Goal: Transaction & Acquisition: Book appointment/travel/reservation

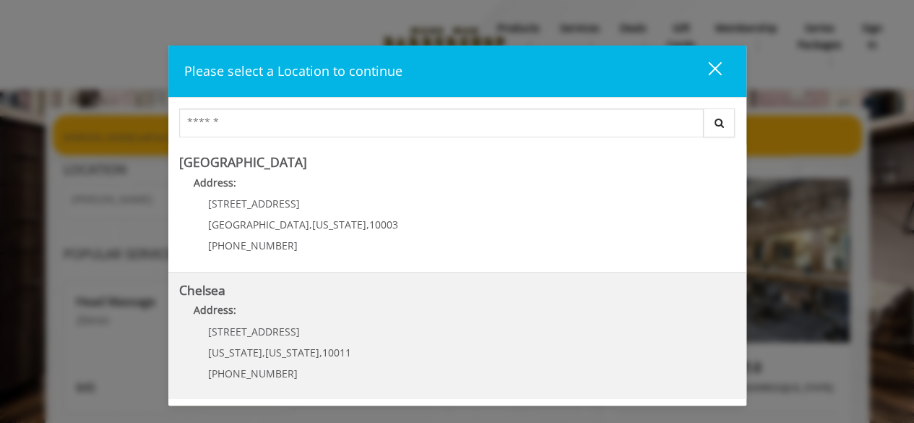
click at [384, 290] on h5 "Chelsea" at bounding box center [457, 290] width 556 height 14
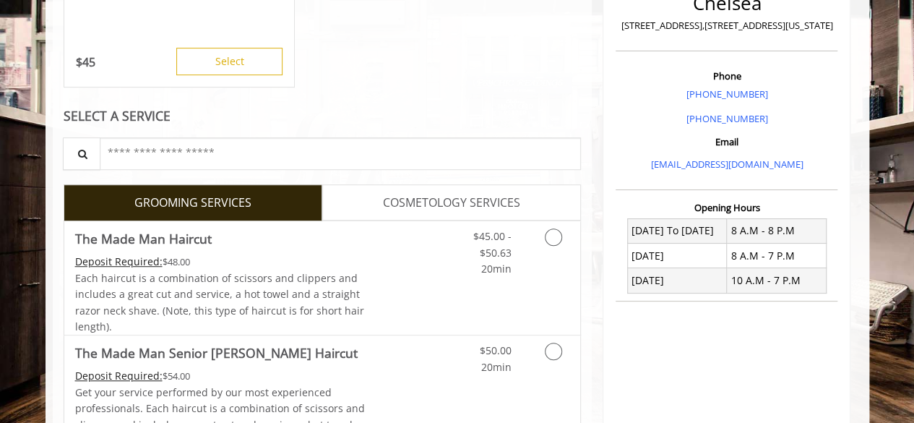
scroll to position [361, 0]
click at [551, 251] on link "Grooming services" at bounding box center [550, 250] width 37 height 56
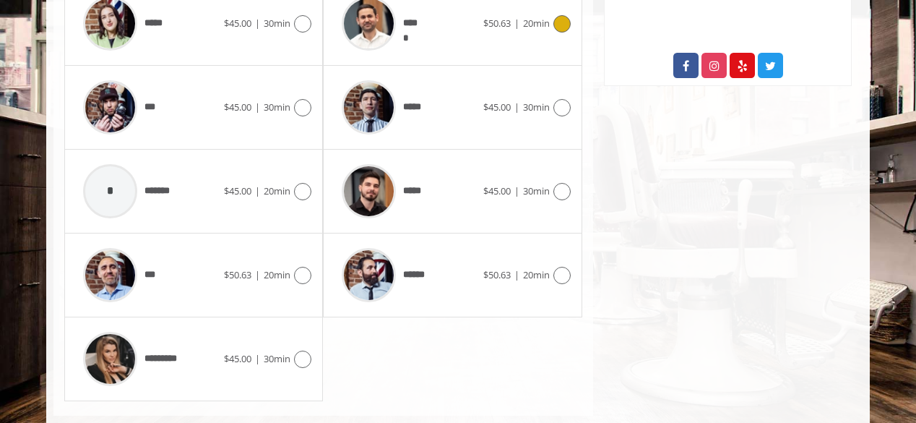
scroll to position [837, 0]
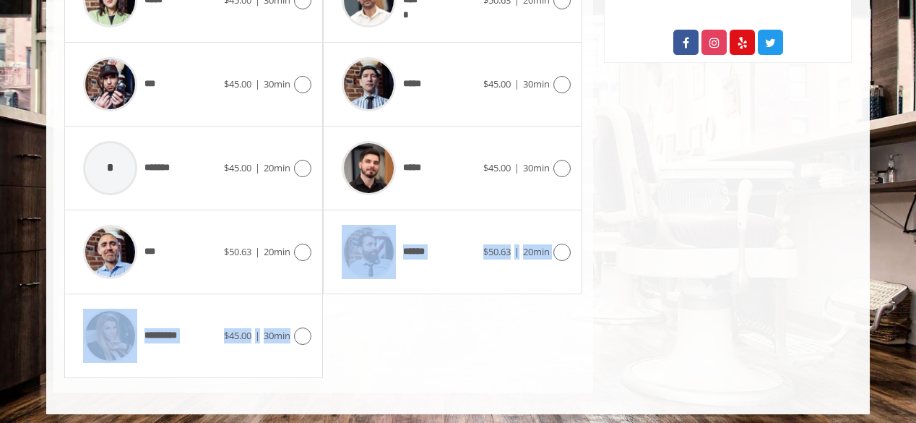
drag, startPoint x: 296, startPoint y: 334, endPoint x: 393, endPoint y: 293, distance: 105.2
click at [378, 300] on div "**********" at bounding box center [323, 84] width 518 height 586
click at [302, 335] on icon at bounding box center [302, 335] width 17 height 17
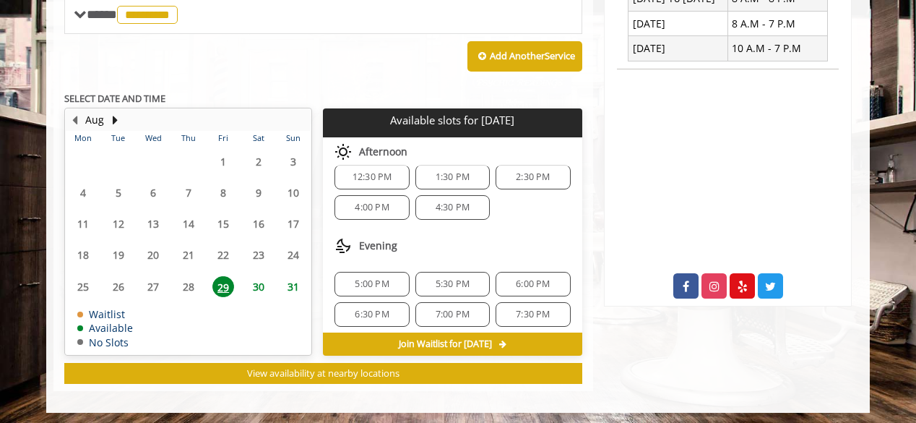
scroll to position [17, 0]
click at [523, 274] on span "6:00 PM" at bounding box center [533, 280] width 34 height 12
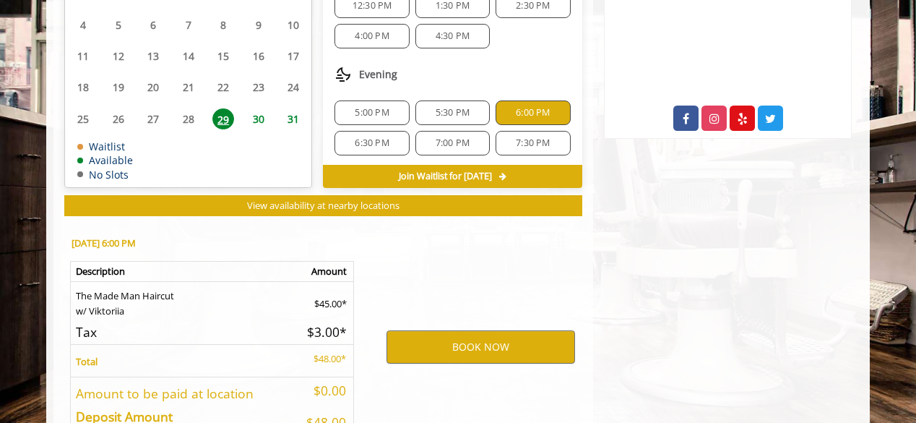
scroll to position [854, 0]
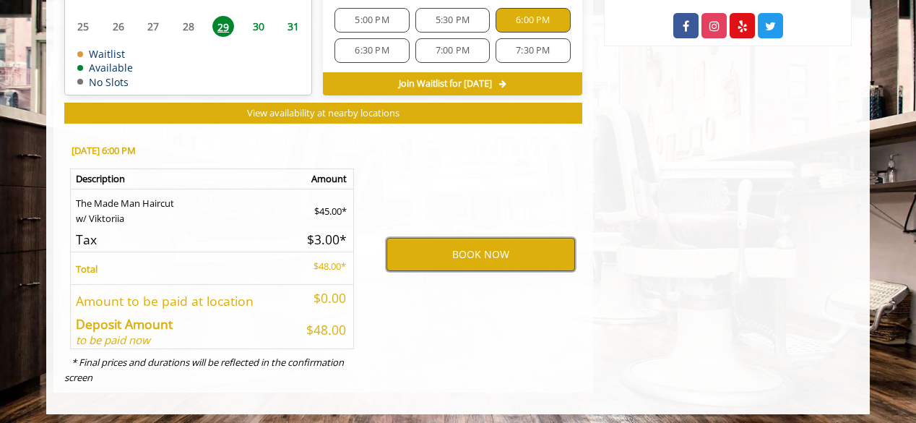
click at [443, 252] on button "BOOK NOW" at bounding box center [480, 254] width 189 height 33
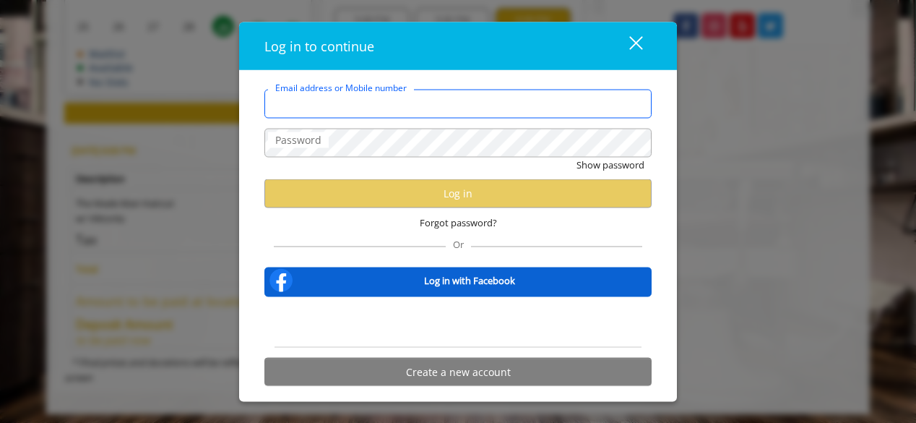
type input "**********"
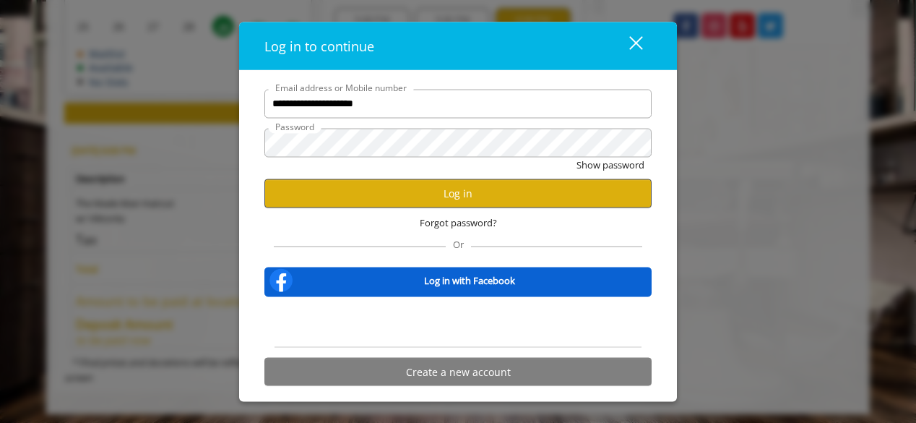
scroll to position [0, 0]
click at [607, 168] on button "Show password" at bounding box center [610, 164] width 68 height 15
click at [545, 203] on button "Log in" at bounding box center [457, 193] width 387 height 28
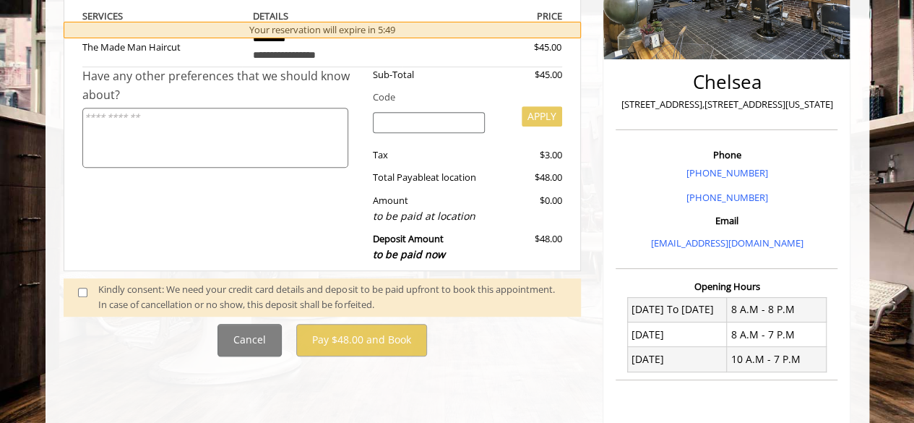
scroll to position [361, 0]
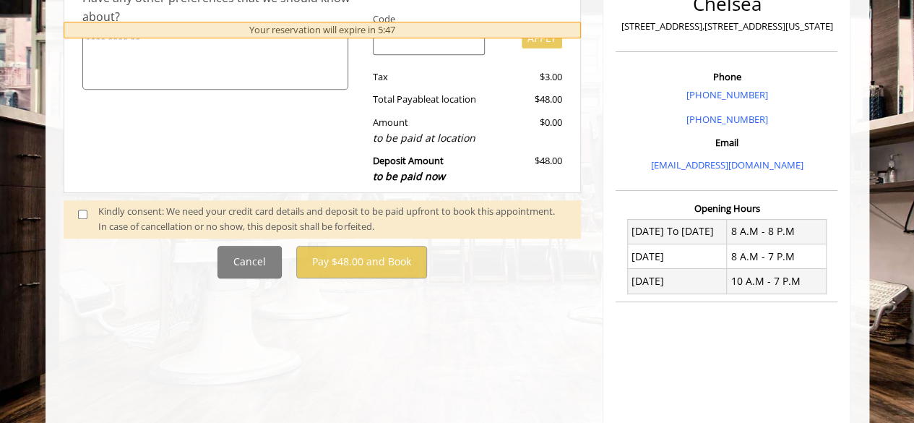
click at [85, 207] on span at bounding box center [88, 219] width 43 height 30
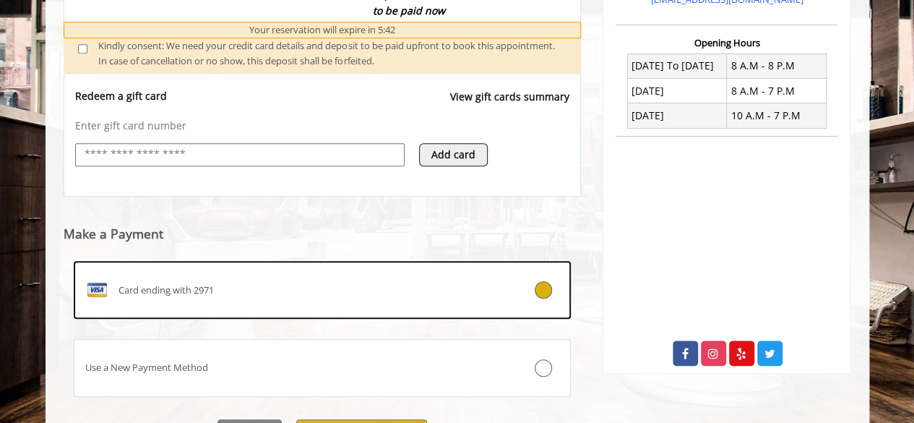
scroll to position [599, 0]
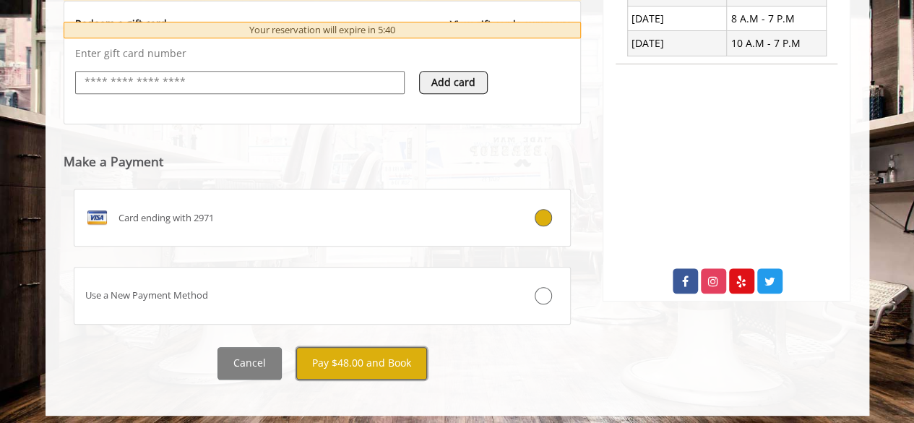
click at [355, 363] on button "Pay $48.00 and Book" at bounding box center [361, 363] width 131 height 33
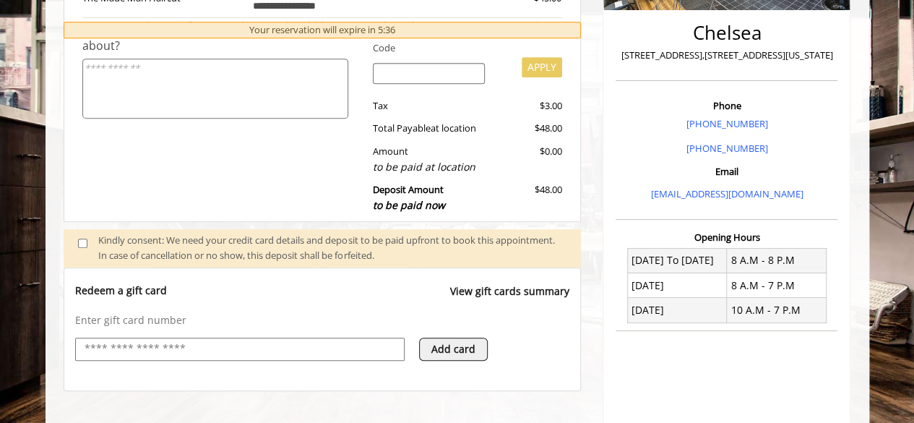
scroll to position [310, 0]
